Goal: Register for event/course

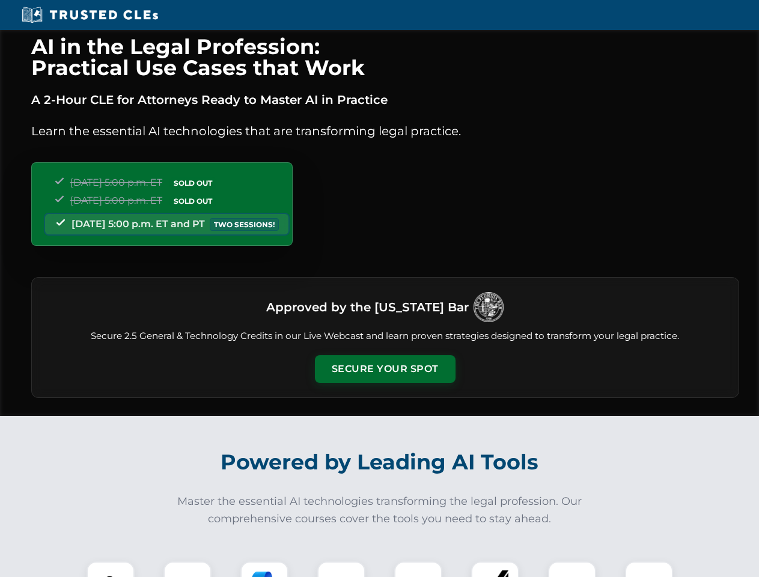
click at [384, 369] on button "Secure Your Spot" at bounding box center [385, 369] width 141 height 28
click at [111, 569] on img at bounding box center [110, 585] width 35 height 35
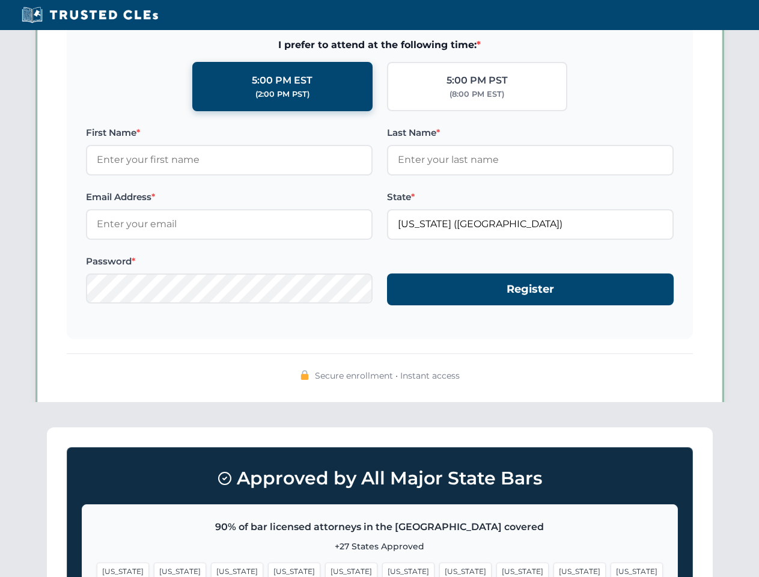
click at [439, 569] on span "[US_STATE]" at bounding box center [465, 570] width 52 height 17
click at [553, 569] on span "[US_STATE]" at bounding box center [579, 570] width 52 height 17
